Goal: Task Accomplishment & Management: Manage account settings

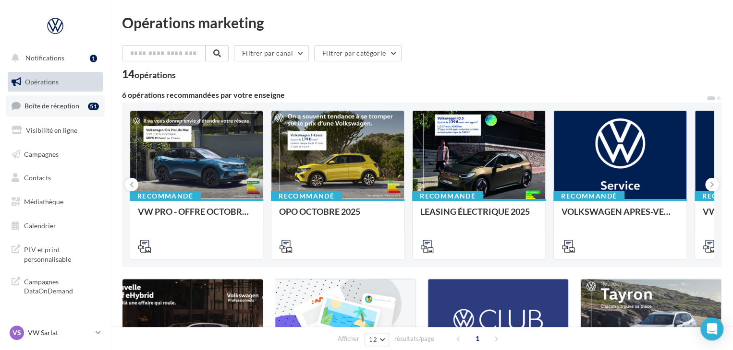
click at [77, 108] on span "Boîte de réception" at bounding box center [51, 106] width 55 height 8
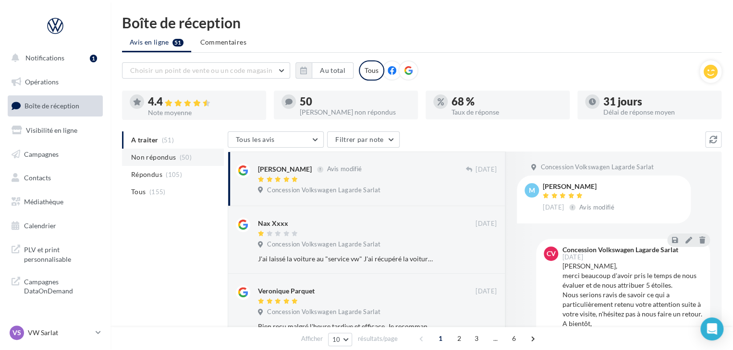
click at [177, 160] on li "Non répondus (50)" at bounding box center [173, 157] width 102 height 17
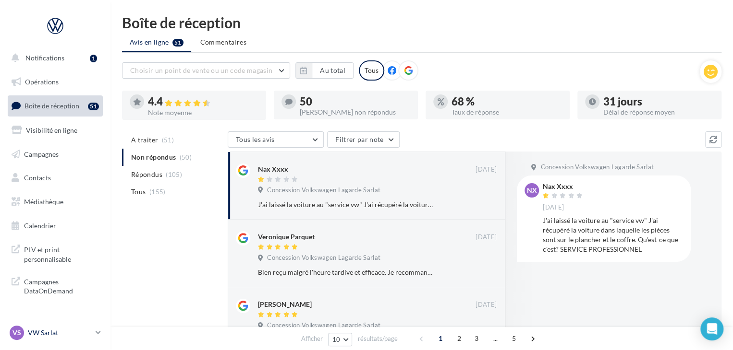
click at [83, 337] on p "VW Sarlat" at bounding box center [60, 333] width 64 height 10
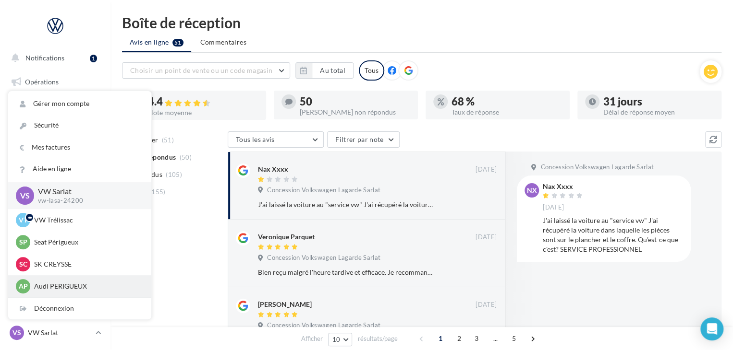
click at [69, 294] on div "AP Audi PERIGUEUX audi-peri-pau" at bounding box center [79, 287] width 143 height 22
click at [69, 287] on p "Audi PERIGUEUX" at bounding box center [87, 287] width 106 height 10
